Goal: Navigation & Orientation: Find specific page/section

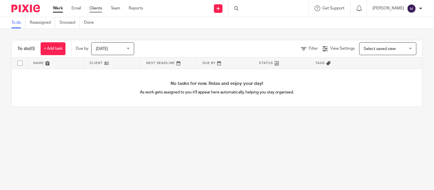
click at [97, 9] on link "Clients" at bounding box center [96, 8] width 13 height 6
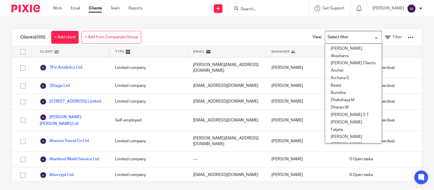
click at [333, 35] on input "Search for option" at bounding box center [352, 37] width 53 height 10
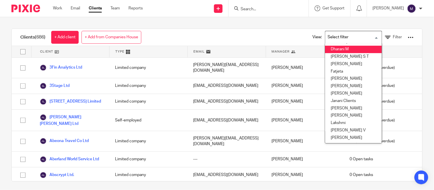
scroll to position [64, 0]
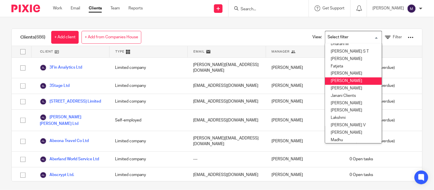
click at [337, 82] on li "[PERSON_NAME]" at bounding box center [354, 81] width 57 height 7
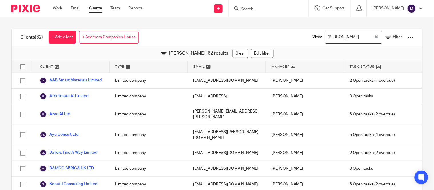
click at [334, 37] on div "[PERSON_NAME]" at bounding box center [350, 36] width 49 height 11
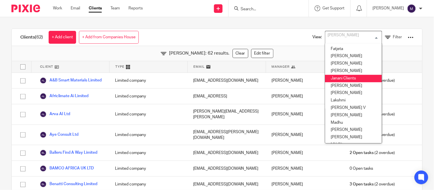
scroll to position [97, 0]
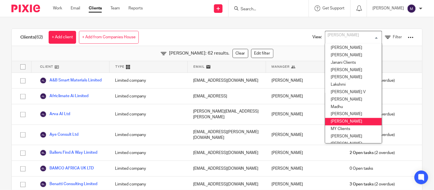
click at [334, 122] on li "Mithun" at bounding box center [354, 121] width 57 height 7
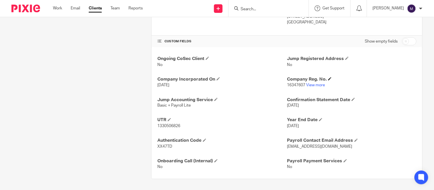
scroll to position [173, 0]
click at [317, 84] on link "View more" at bounding box center [315, 85] width 19 height 4
